Goal: Task Accomplishment & Management: Complete application form

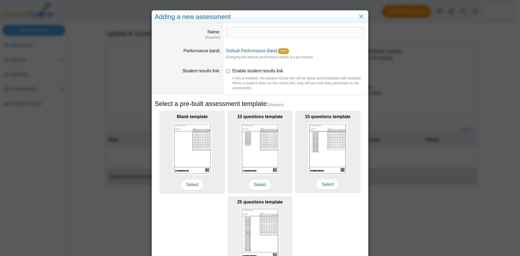
scroll to position [19, 0]
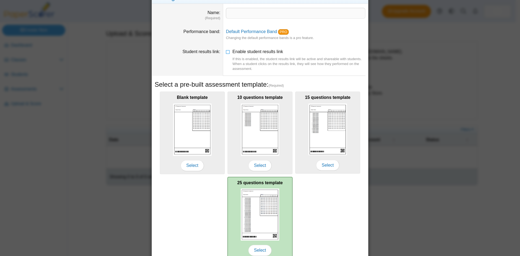
click at [262, 206] on img at bounding box center [260, 214] width 38 height 52
click at [261, 248] on span "Select" at bounding box center [259, 250] width 23 height 11
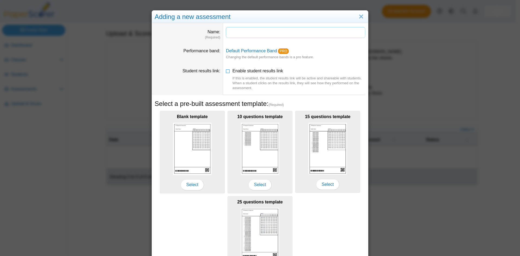
click at [237, 32] on input "Name" at bounding box center [295, 32] width 139 height 11
type input "*"
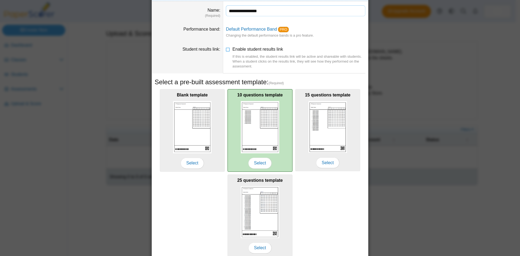
scroll to position [44, 0]
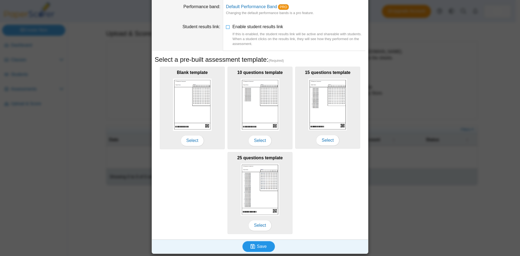
type input "**********"
click at [257, 245] on span "Save" at bounding box center [262, 246] width 10 height 5
